Goal: Check status: Check status

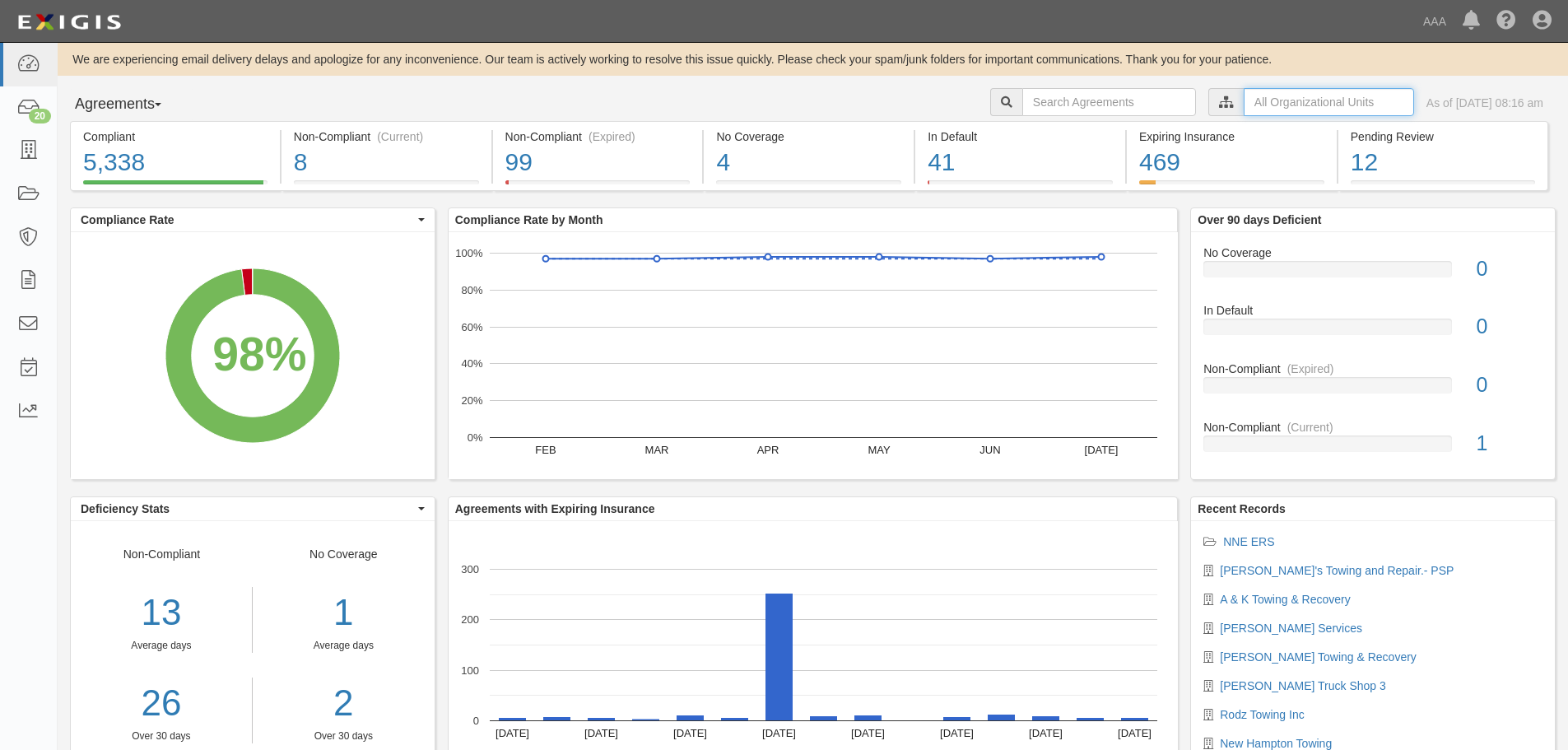
click at [1243, 105] on input "text" at bounding box center [1328, 102] width 170 height 28
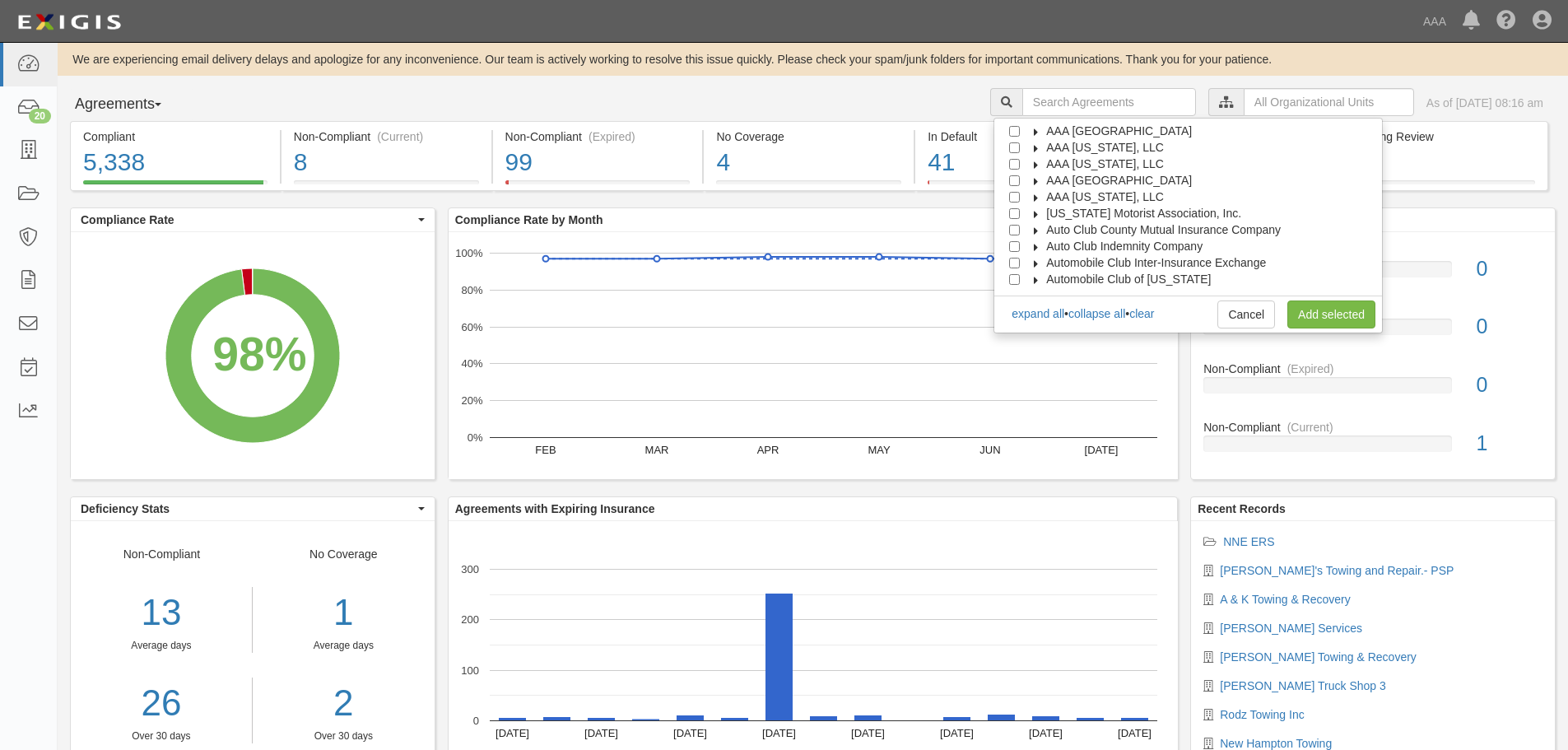
click at [1093, 180] on span "AAA [GEOGRAPHIC_DATA]" at bounding box center [1119, 181] width 146 height 13
click at [1090, 200] on span "Automotive Services" at bounding box center [1114, 197] width 106 height 13
click at [1049, 232] on input "Emergency Roadside Service (ERS)" at bounding box center [1044, 230] width 11 height 11
checkbox input "true"
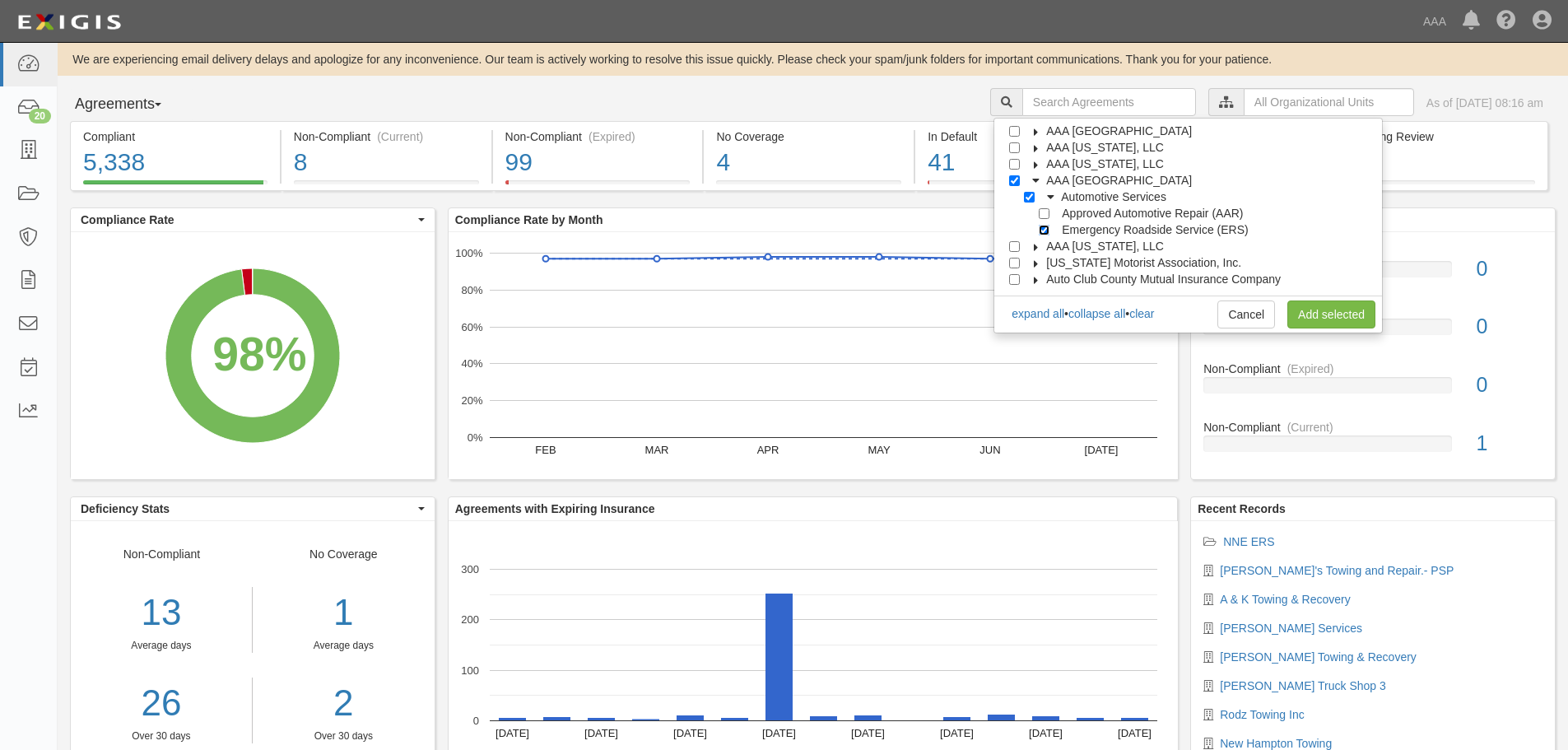
checkbox input "true"
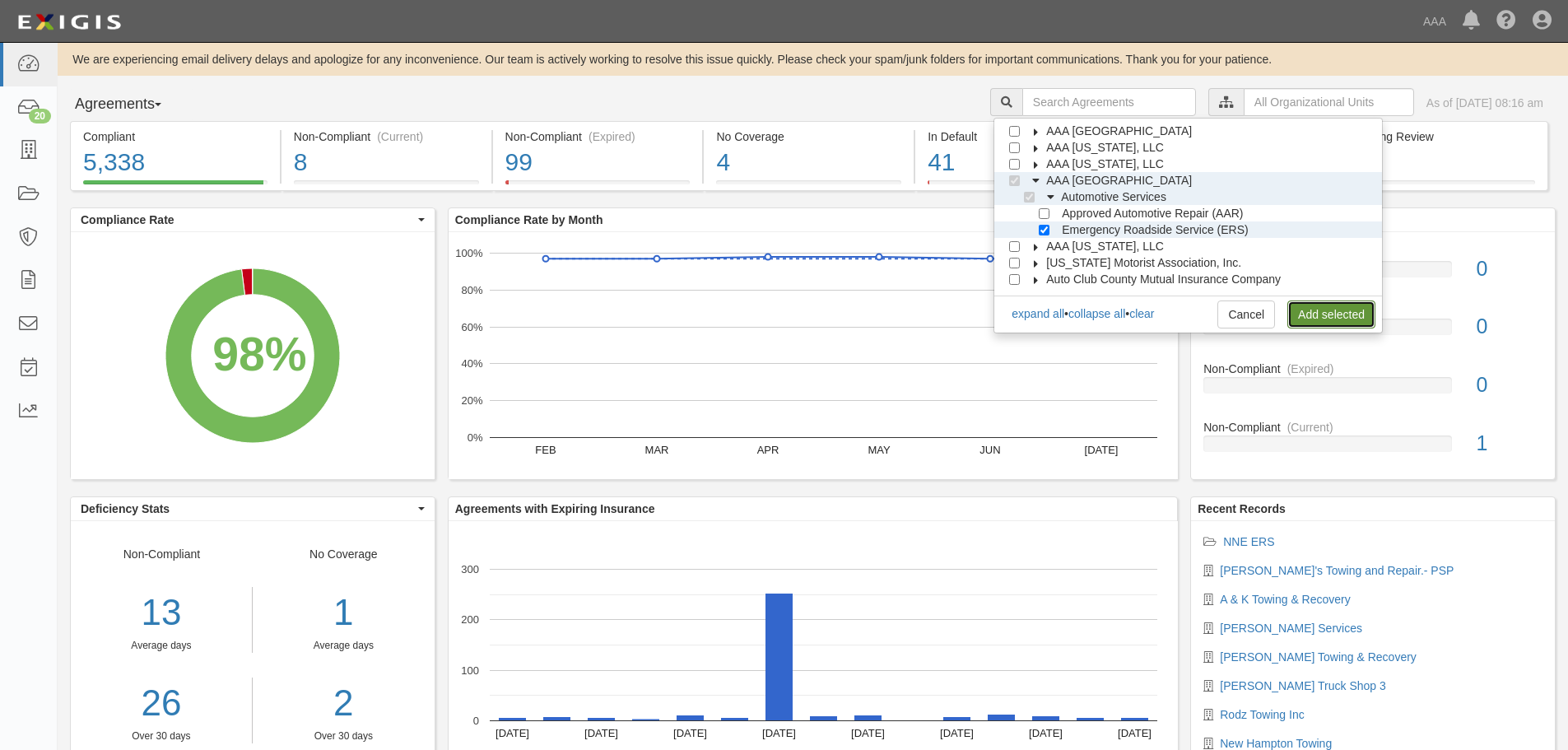
click at [1309, 319] on link "Add selected" at bounding box center [1332, 314] width 88 height 28
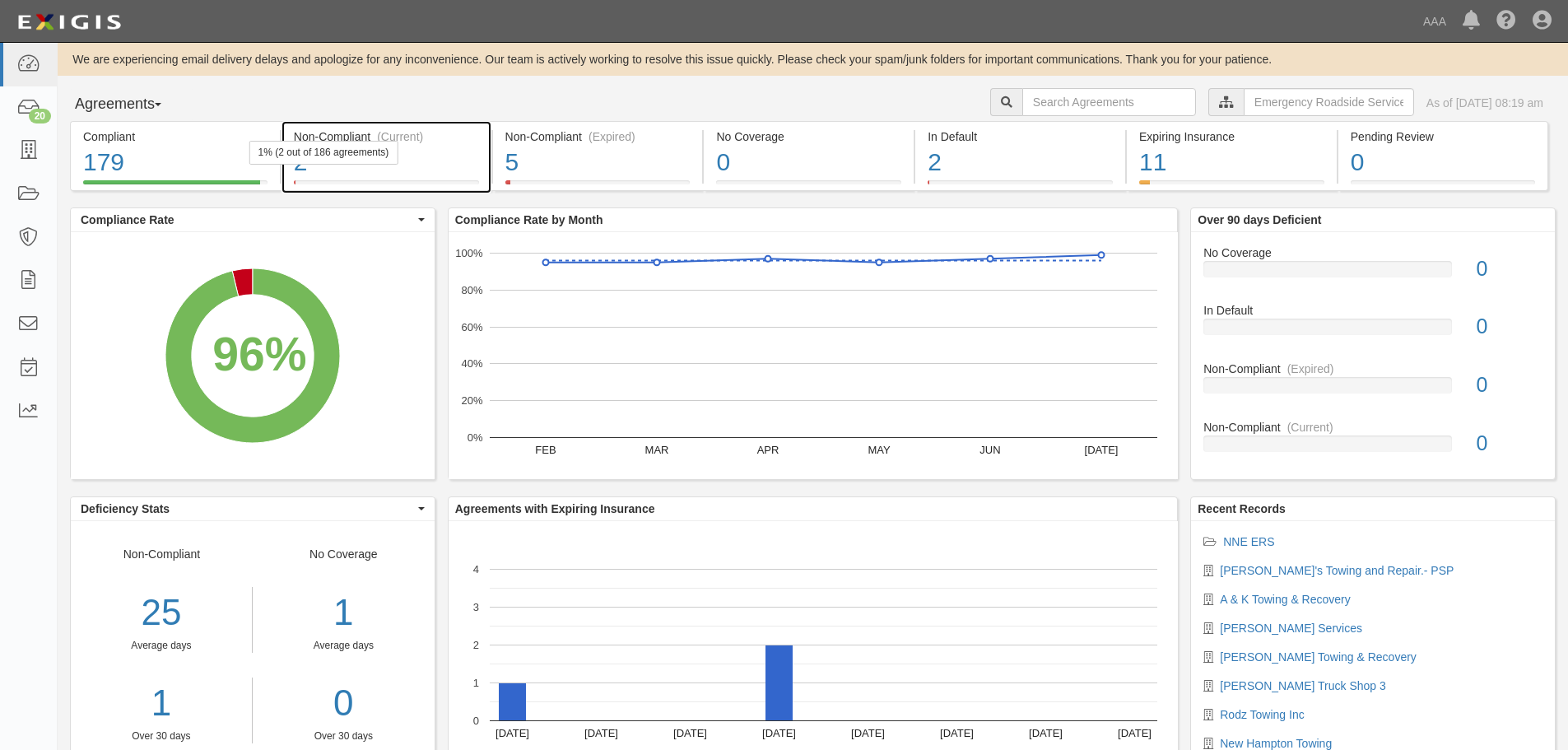
click at [349, 186] on div "Non-Compliant (Current) 2 1% (2 out of 186 agreements)" at bounding box center [386, 156] width 210 height 70
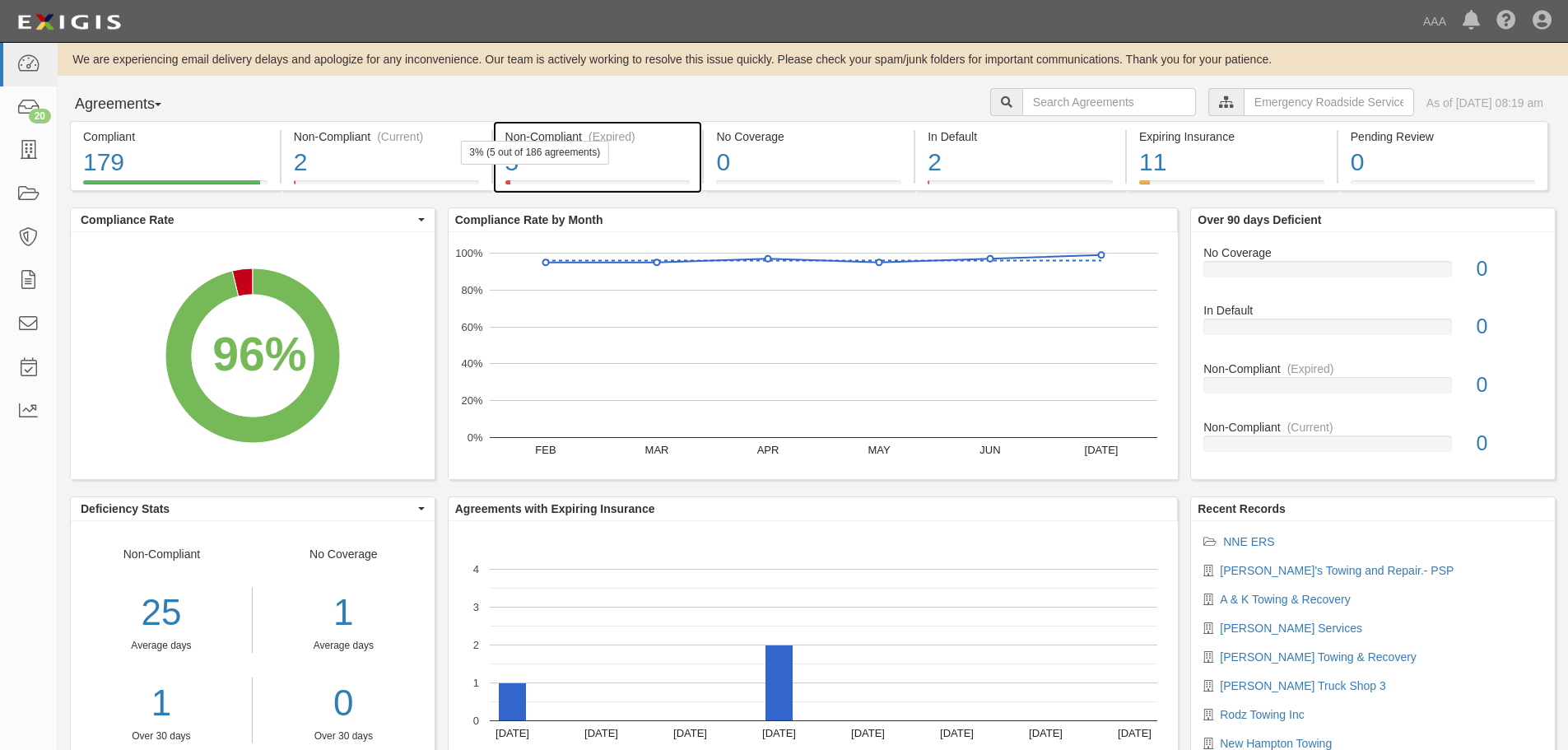
click at [601, 171] on div "5" at bounding box center [597, 162] width 185 height 36
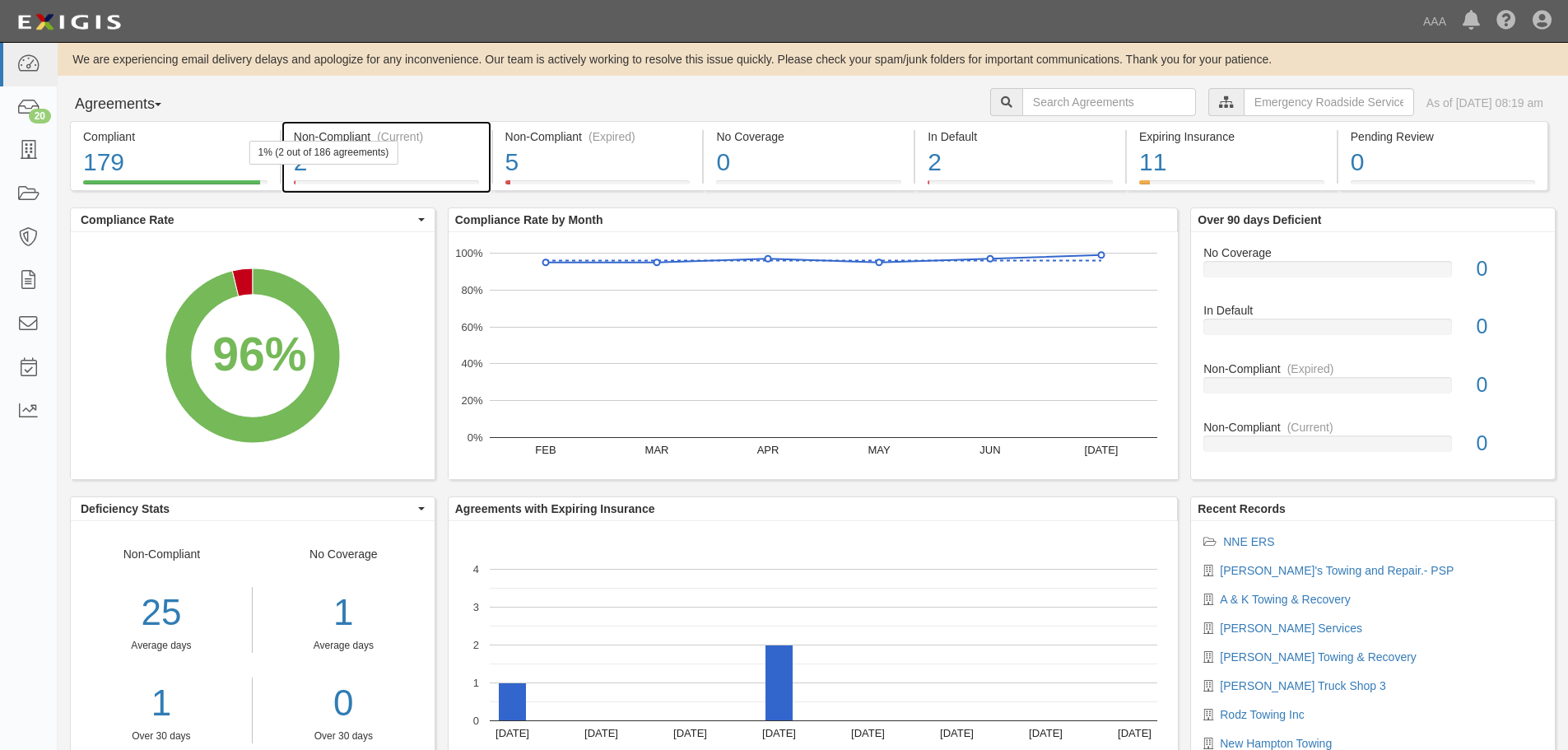
click at [346, 170] on div "2" at bounding box center [386, 162] width 185 height 36
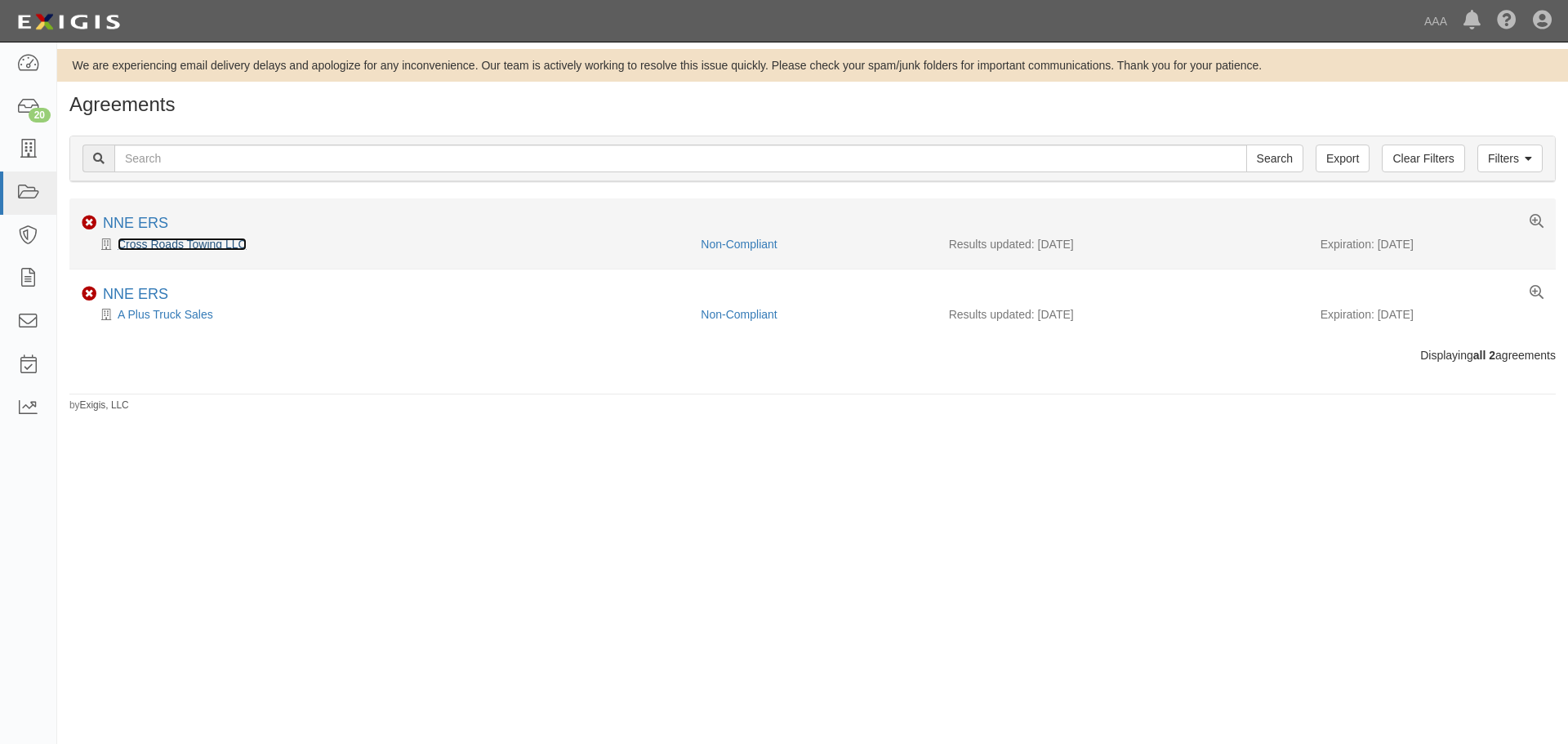
click at [160, 243] on link "Cross Roads Towing LLC" at bounding box center [181, 244] width 129 height 13
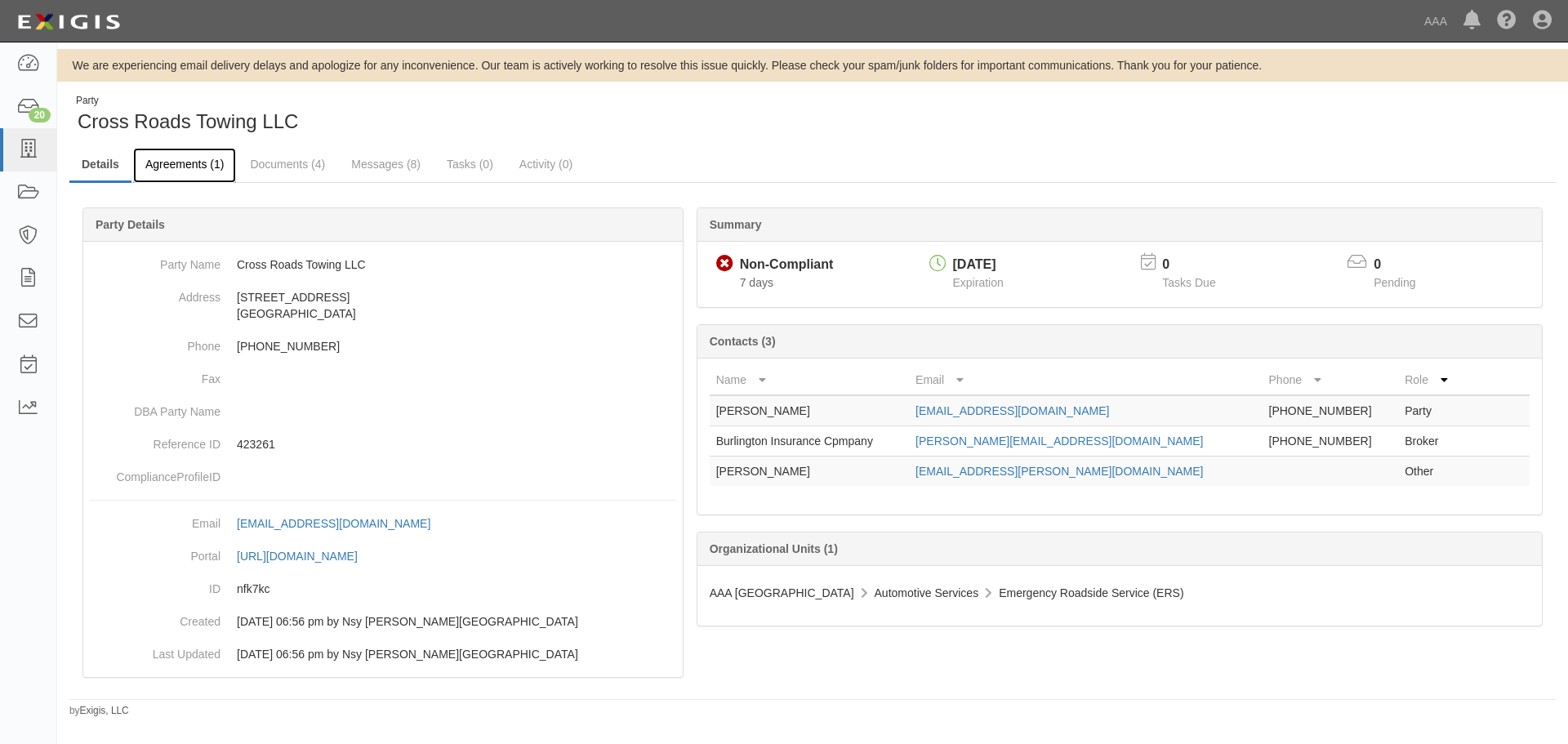
click at [216, 167] on link "Agreements (1)" at bounding box center [185, 165] width 103 height 35
click at [271, 168] on link "Documents (4)" at bounding box center [287, 165] width 100 height 35
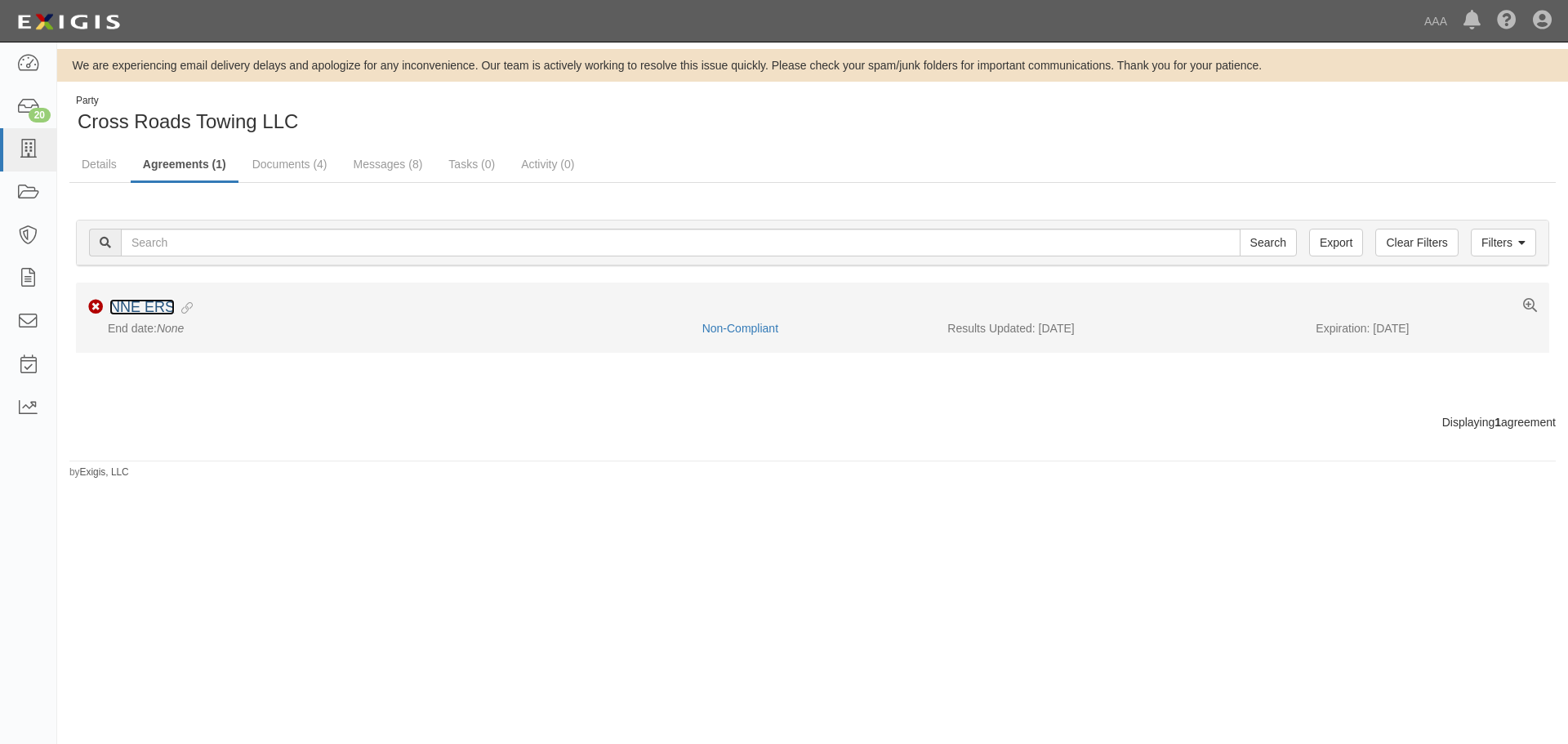
click at [160, 300] on link "NNE ERS" at bounding box center [142, 307] width 66 height 16
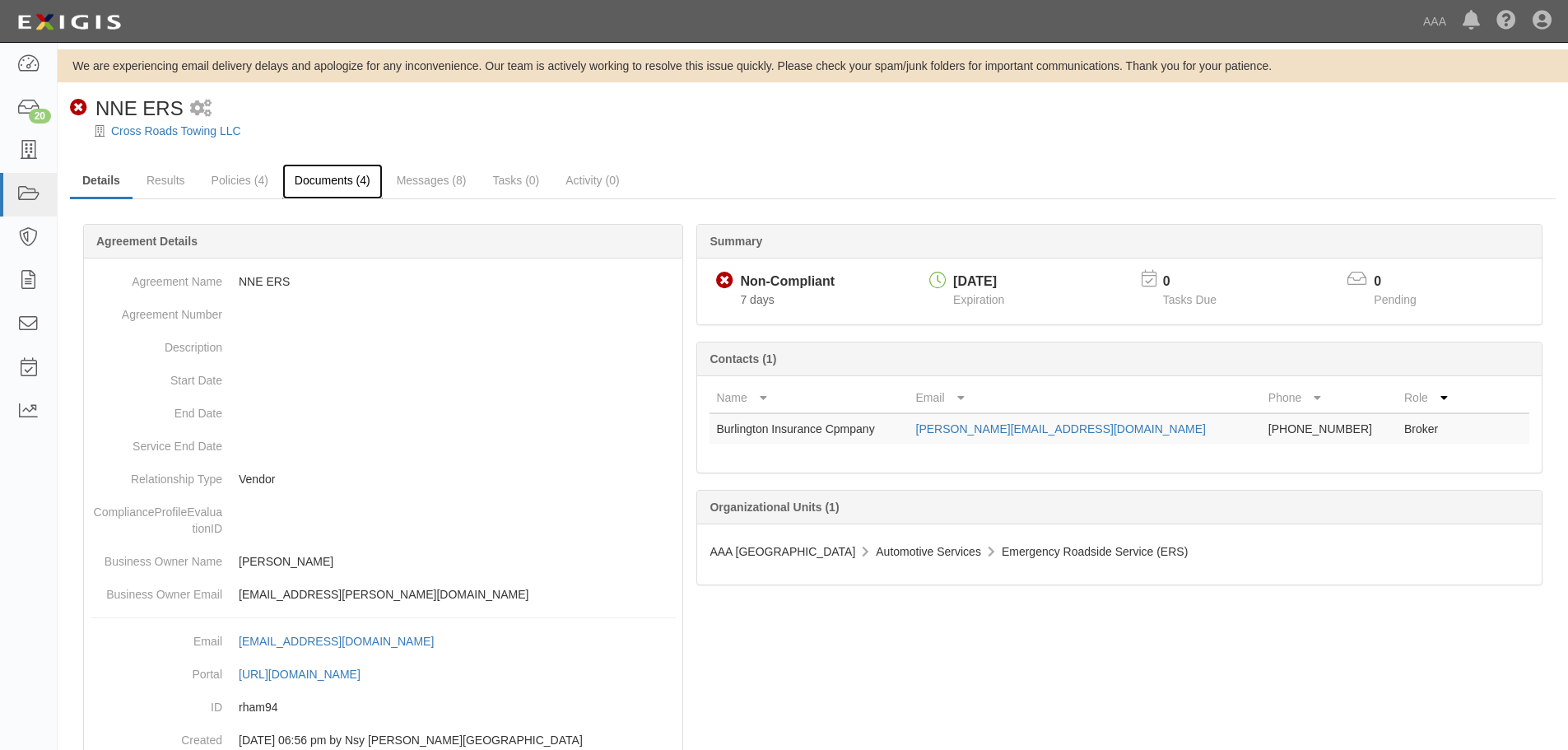
click at [319, 187] on link "Documents (4)" at bounding box center [332, 181] width 101 height 36
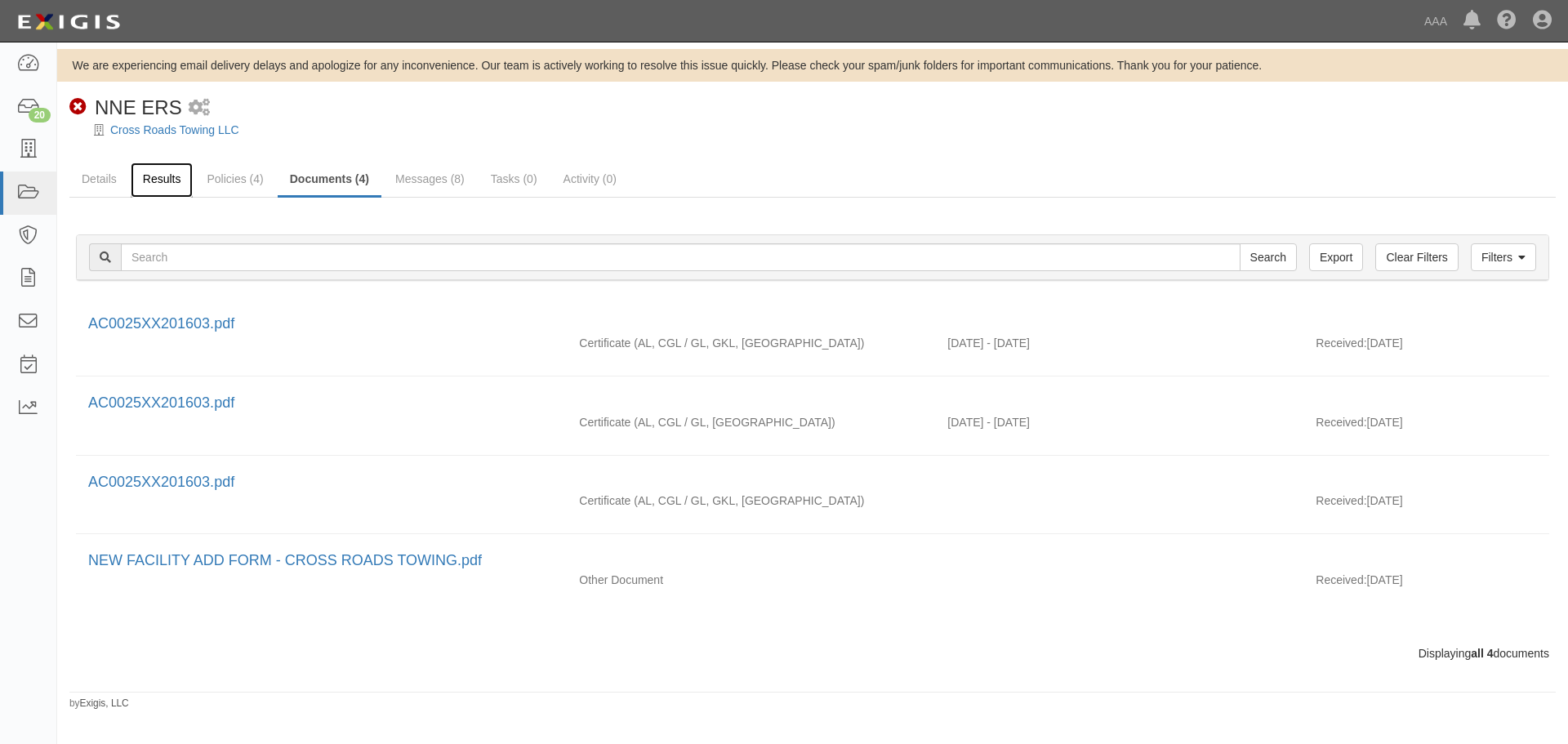
click at [179, 178] on link "Results" at bounding box center [162, 180] width 63 height 35
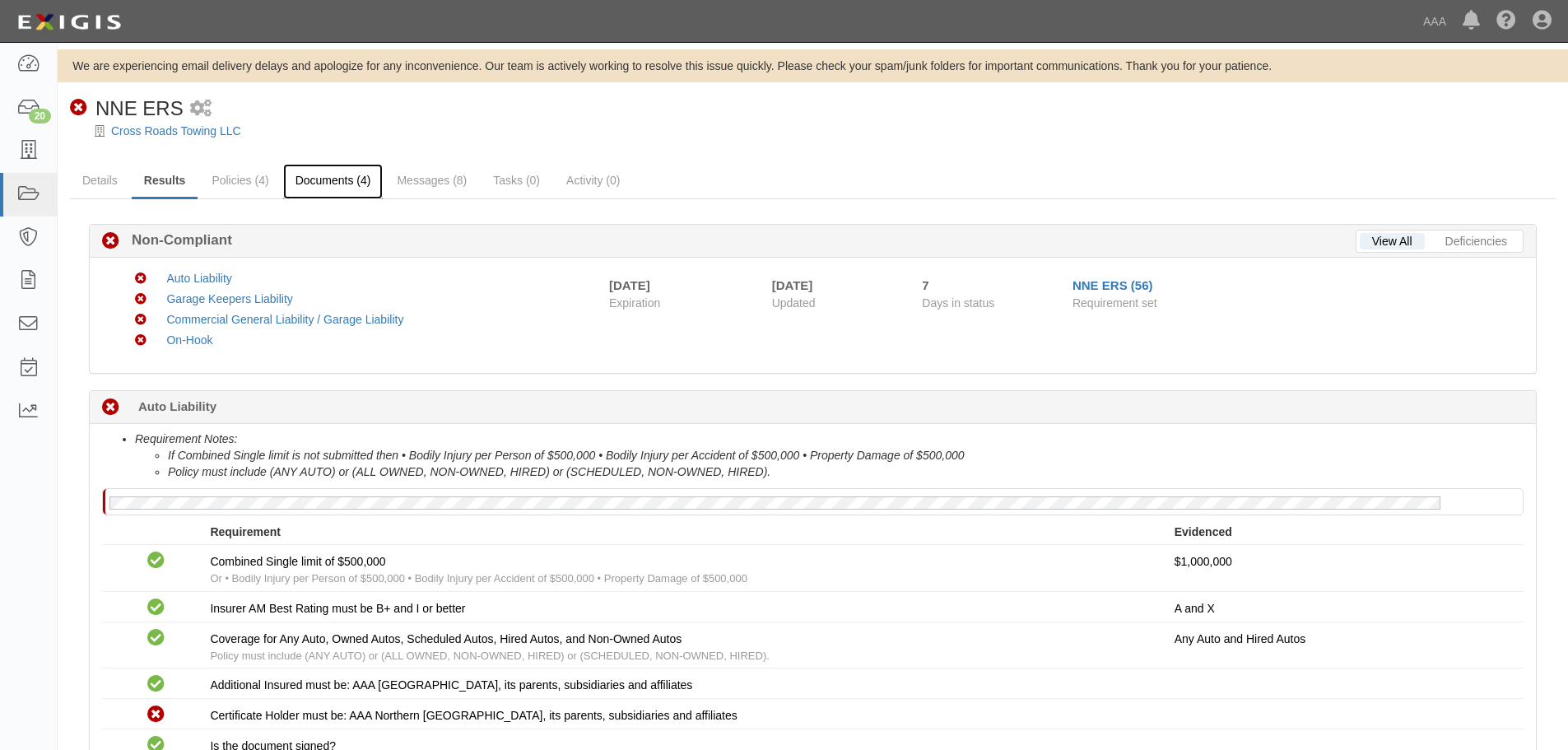
click at [326, 180] on link "Documents (4)" at bounding box center [333, 181] width 101 height 36
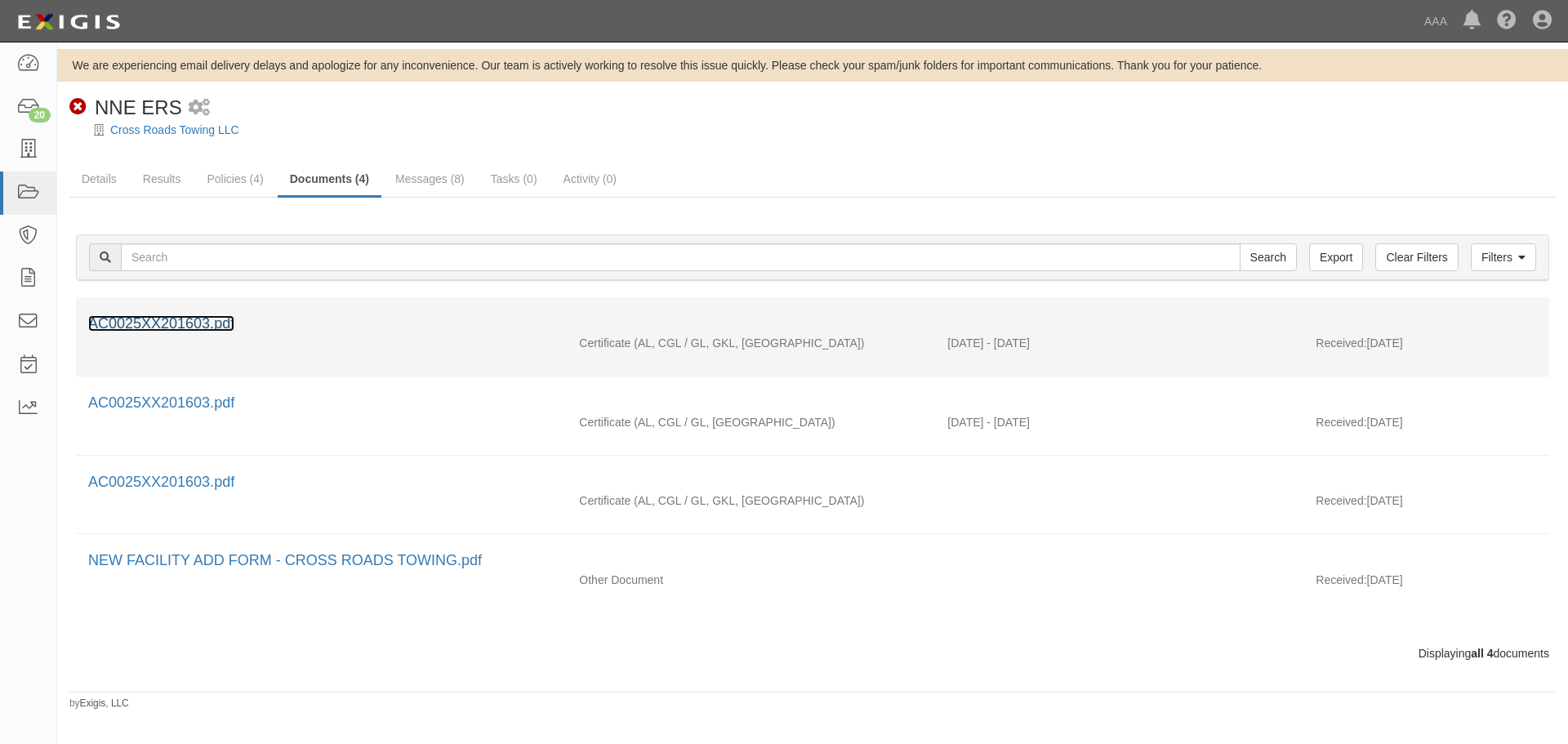
click at [182, 324] on link "AC0025XX201603.pdf" at bounding box center [161, 323] width 146 height 16
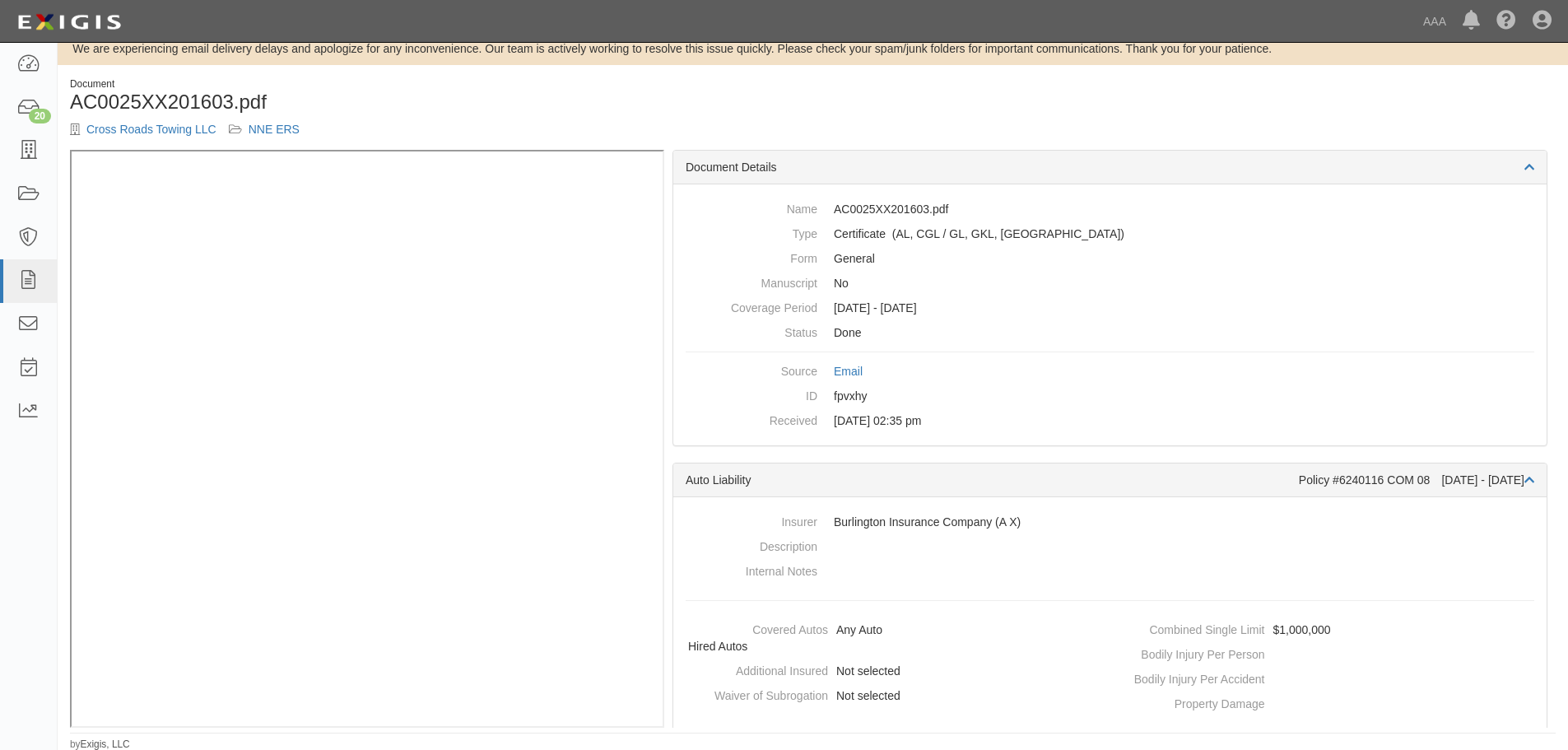
scroll to position [19, 0]
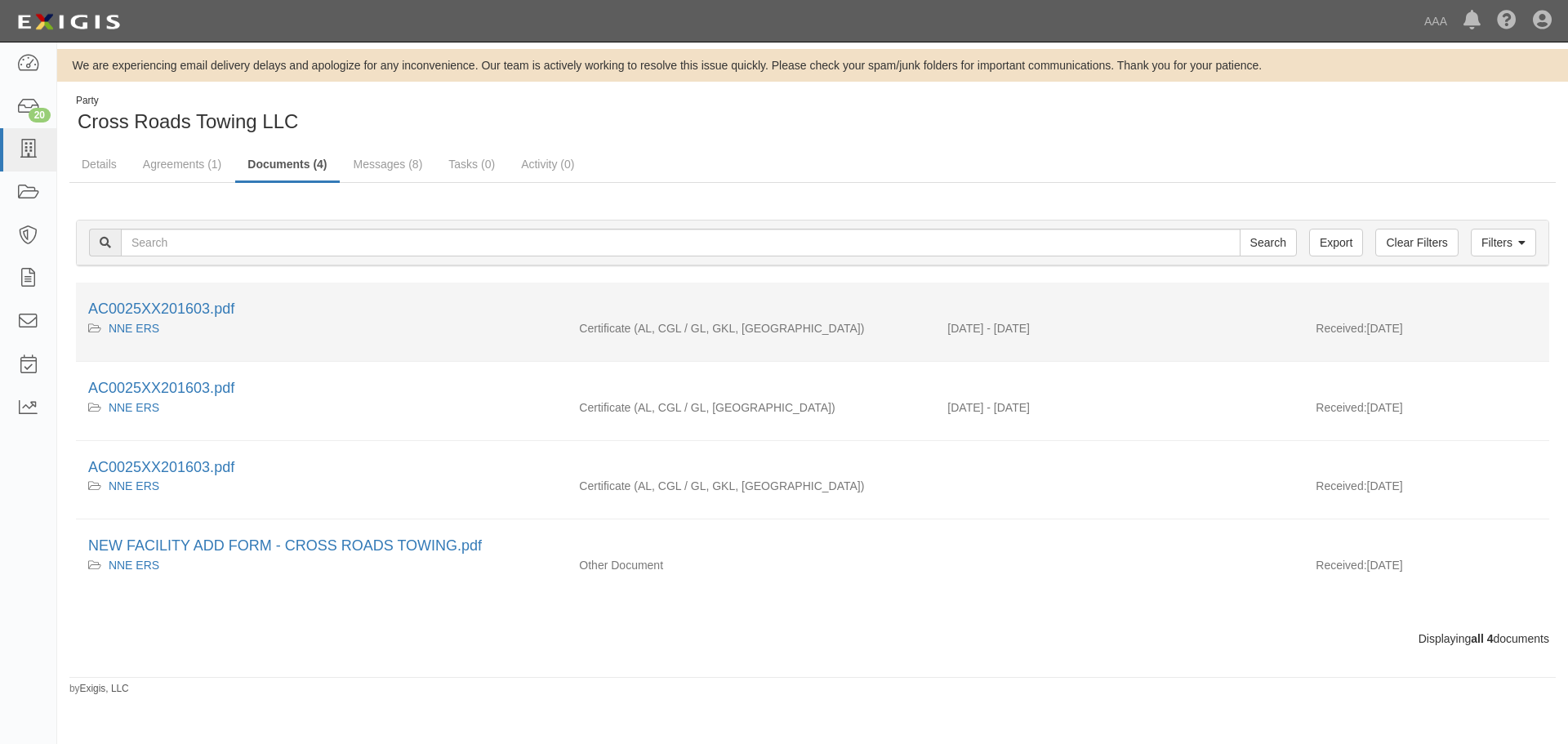
click at [143, 298] on li "AC0025XX201603.pdf NNE ERS Certificate (AL, CGL / GL, GKL, [GEOGRAPHIC_DATA]) […" at bounding box center [813, 322] width 1473 height 79
click at [150, 306] on link "AC0025XX201603.pdf" at bounding box center [161, 308] width 146 height 16
